Goal: Find specific page/section: Find specific page/section

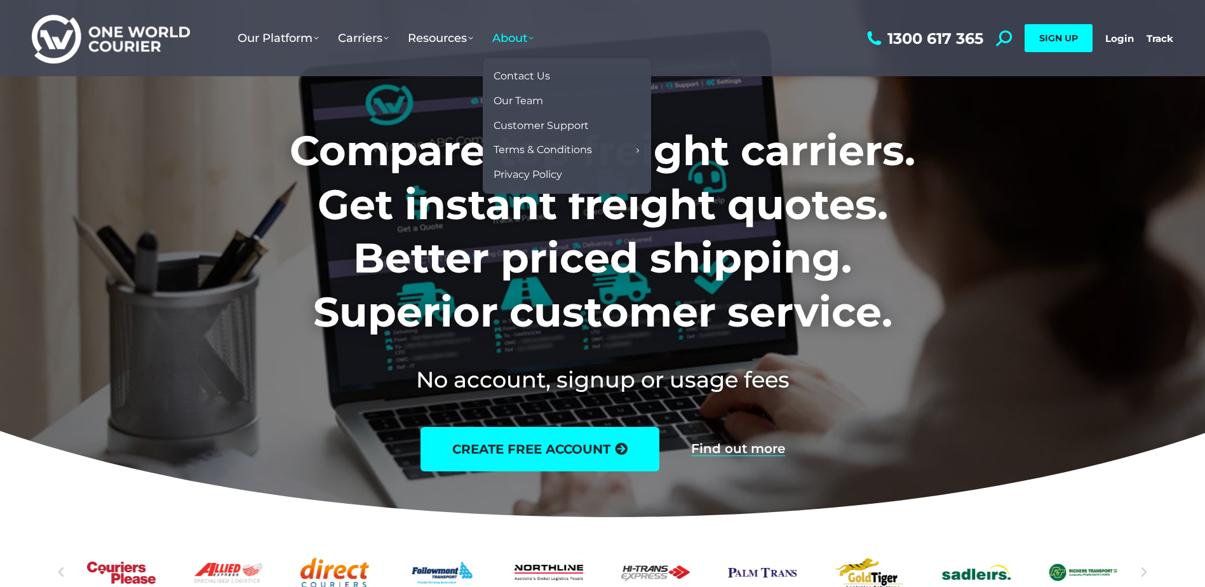
click at [512, 27] on link "About" at bounding box center [513, 37] width 60 height 39
click at [522, 76] on span "Contact Us" at bounding box center [522, 76] width 57 height 13
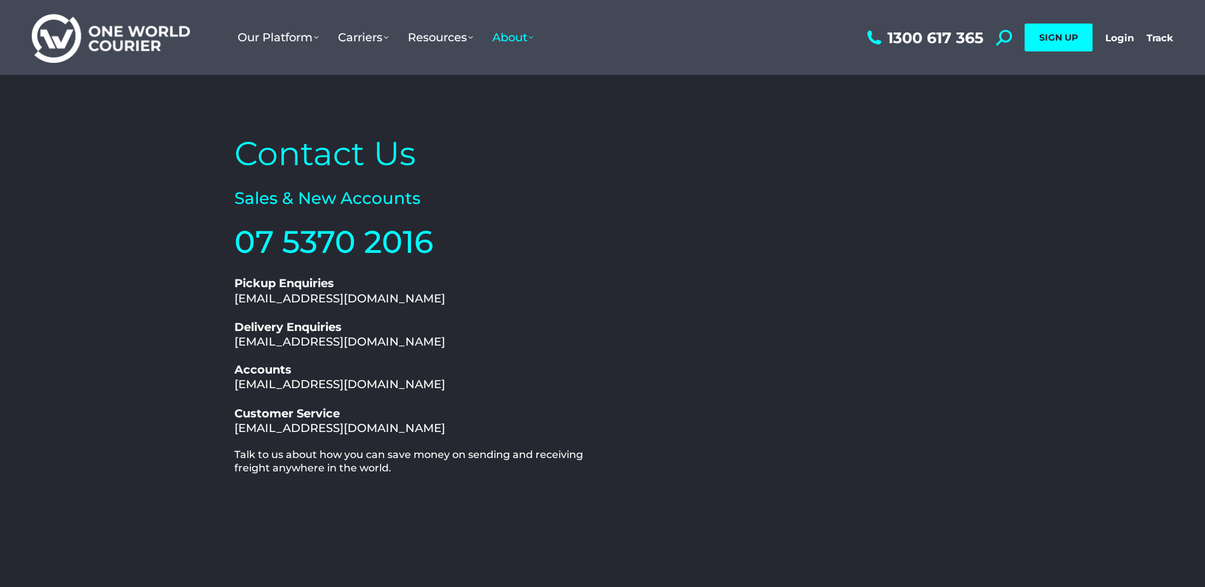
scroll to position [1, 0]
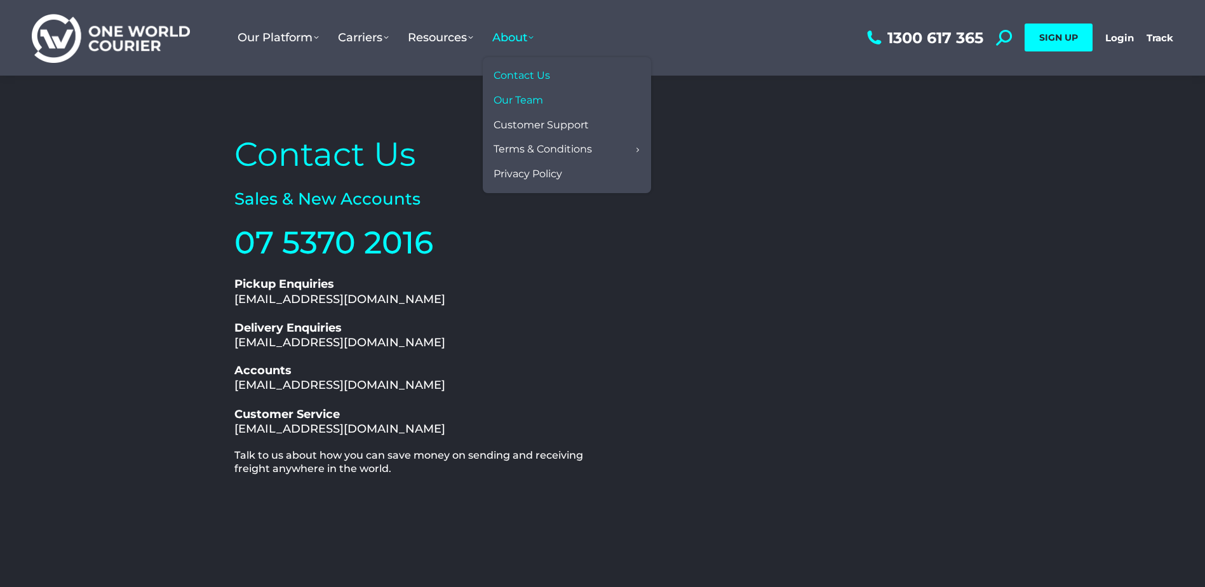
click at [532, 95] on span "Our Team" at bounding box center [519, 100] width 50 height 13
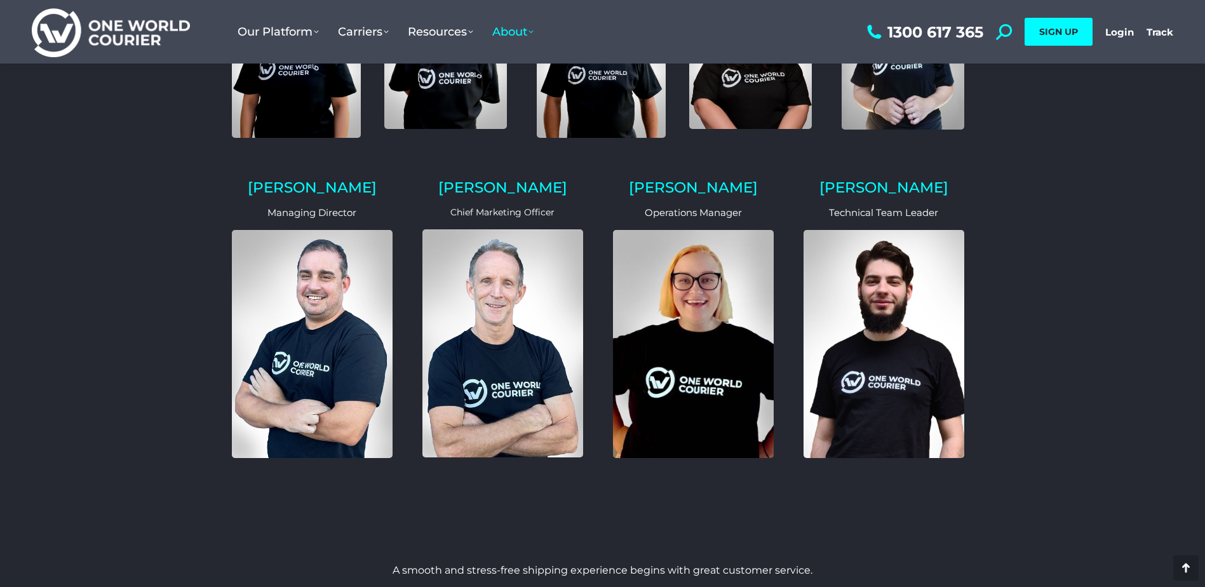
scroll to position [1094, 0]
